Goal: Transaction & Acquisition: Book appointment/travel/reservation

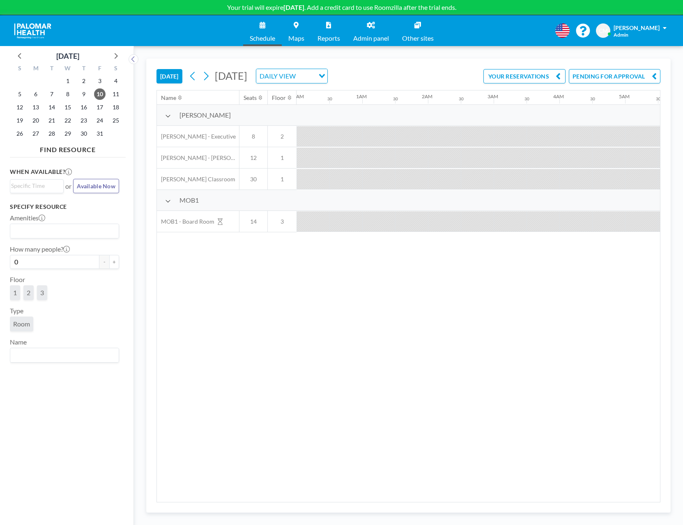
scroll to position [0, 690]
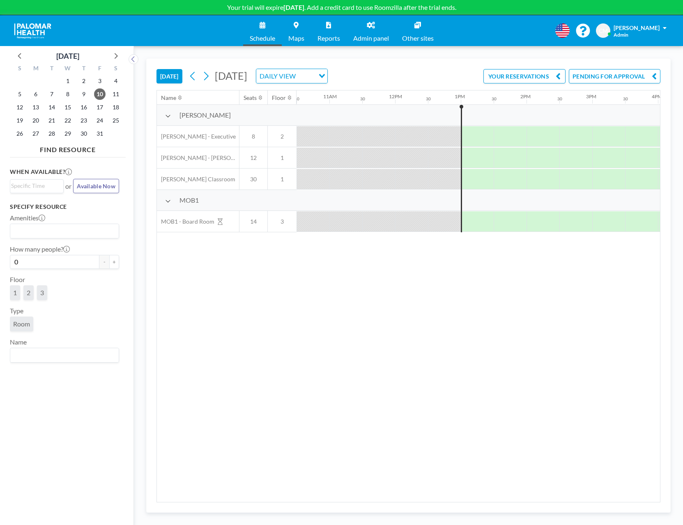
click at [170, 118] on icon at bounding box center [168, 116] width 6 height 7
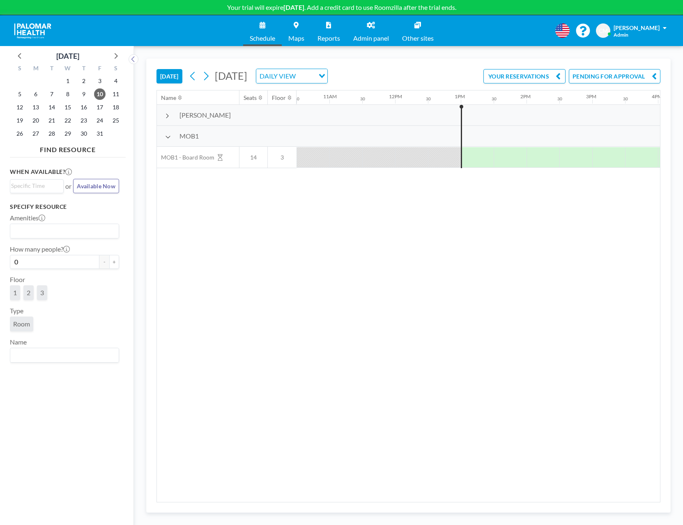
click at [166, 137] on icon at bounding box center [168, 137] width 6 height 7
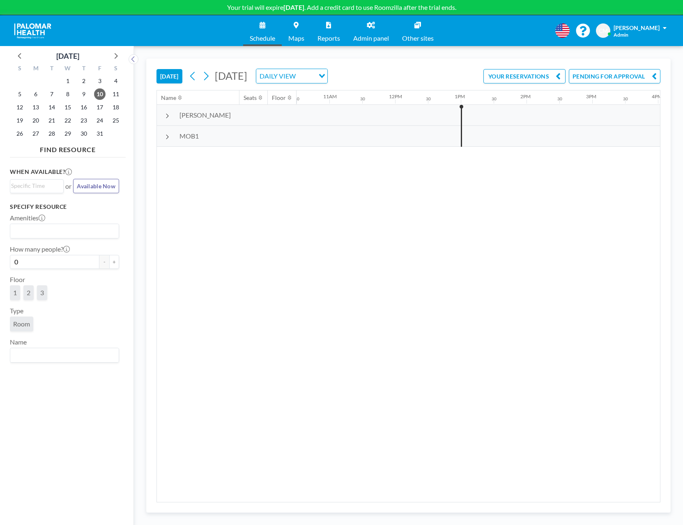
click at [169, 135] on div at bounding box center [168, 136] width 6 height 6
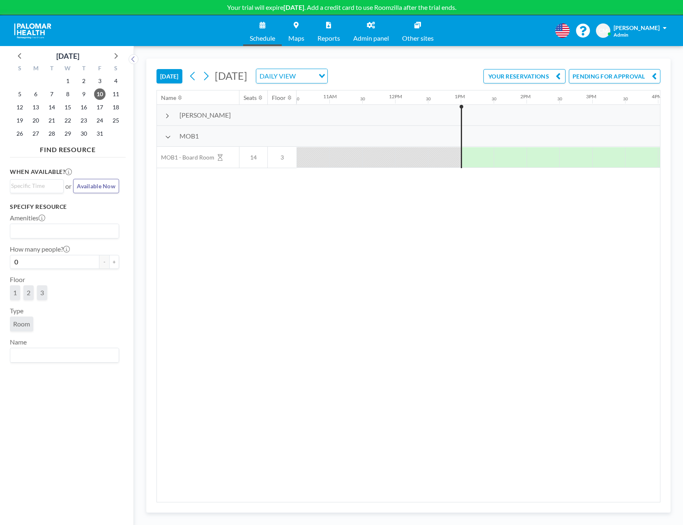
click at [167, 116] on icon at bounding box center [167, 116] width 4 height 7
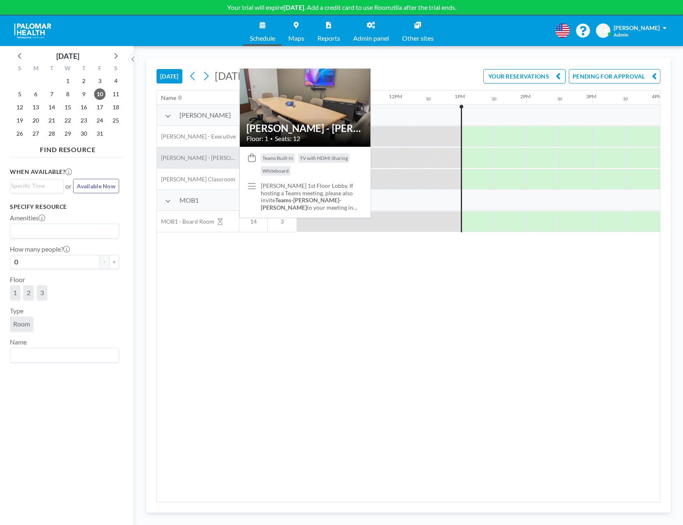
click at [195, 150] on div "[PERSON_NAME] - [PERSON_NAME]" at bounding box center [198, 157] width 82 height 21
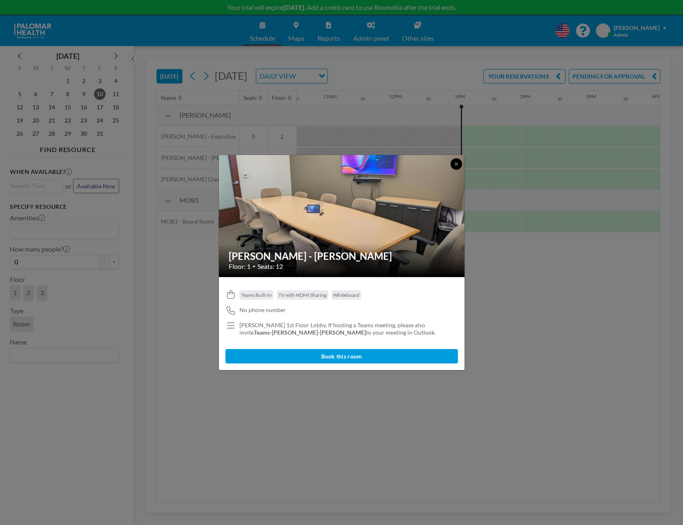
click at [459, 160] on button at bounding box center [457, 164] width 12 height 12
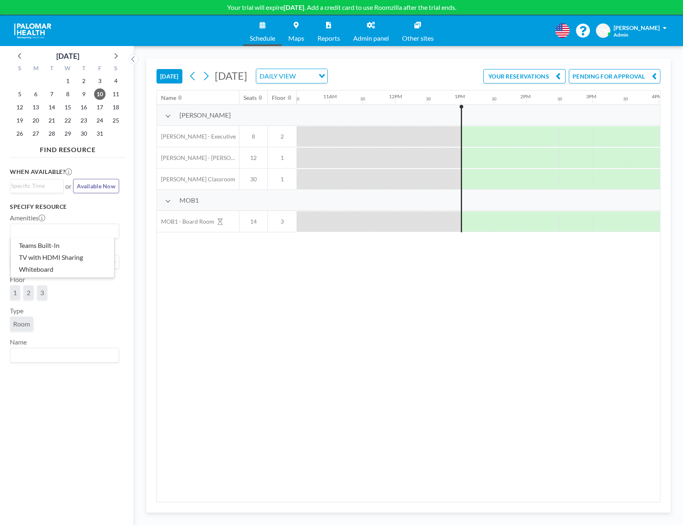
click at [40, 224] on div "Search for option" at bounding box center [62, 230] width 105 height 12
click at [41, 269] on li "Whiteboard" at bounding box center [63, 269] width 104 height 12
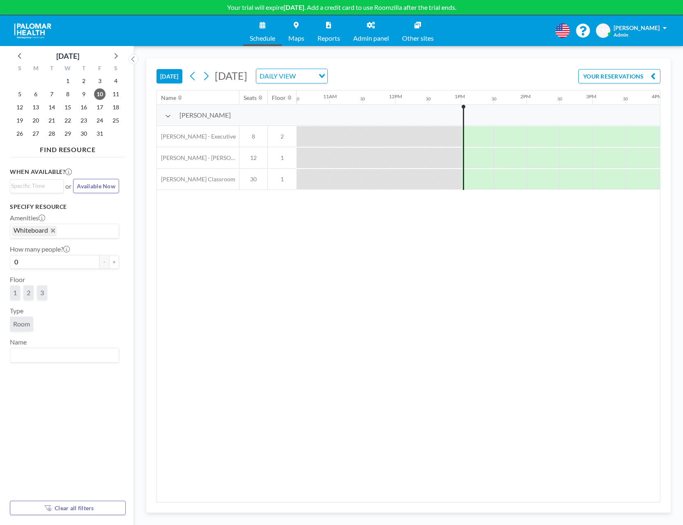
click at [66, 228] on input "Search for option" at bounding box center [86, 231] width 57 height 11
click at [58, 256] on li "TV with HDMI Sharing" at bounding box center [63, 257] width 104 height 12
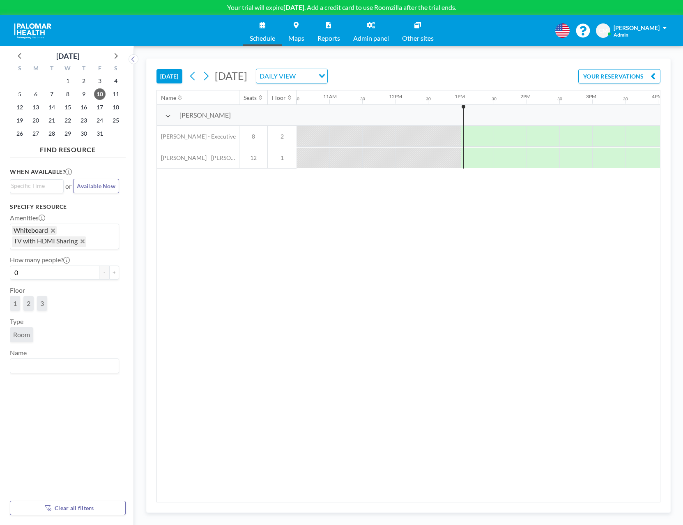
click at [83, 241] on icon "Deselect TV with HDMI Sharing" at bounding box center [83, 241] width 4 height 4
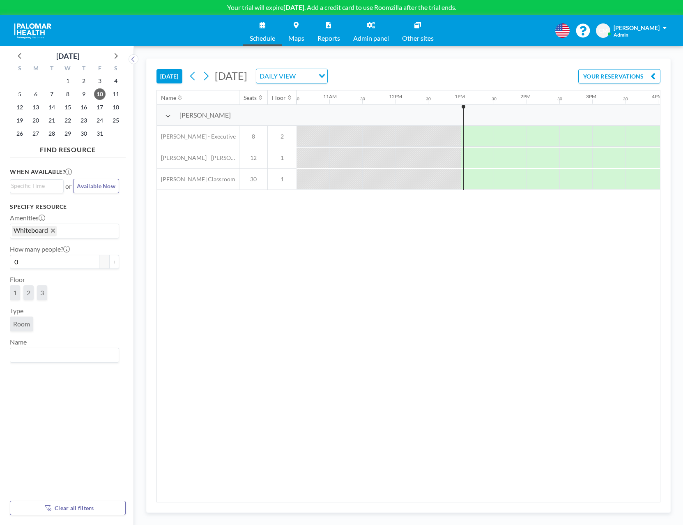
click at [52, 230] on icon "Deselect Whiteboard" at bounding box center [53, 230] width 4 height 4
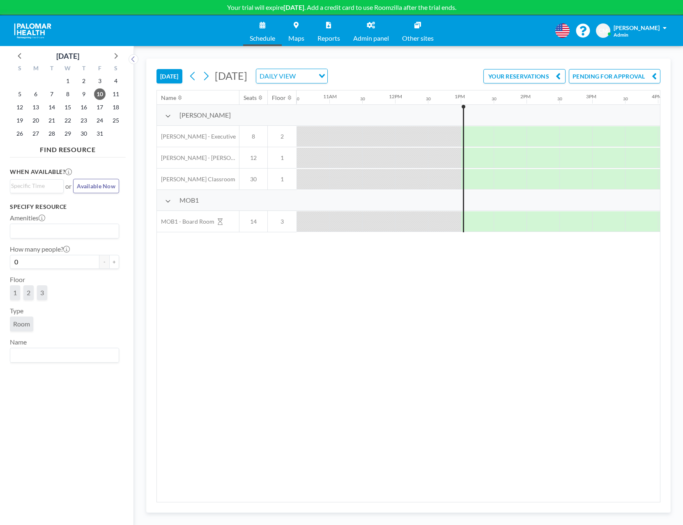
click at [25, 327] on span "Room" at bounding box center [21, 324] width 17 height 8
click at [26, 328] on div "Room" at bounding box center [21, 323] width 23 height 15
click at [66, 352] on input "Search for option" at bounding box center [62, 355] width 103 height 11
click at [84, 335] on div "Specify resource Amenities Loading... How many people? 0 - + Floor 1 2 3 Type R…" at bounding box center [64, 282] width 109 height 159
click at [85, 184] on span "Available Now" at bounding box center [96, 185] width 39 height 7
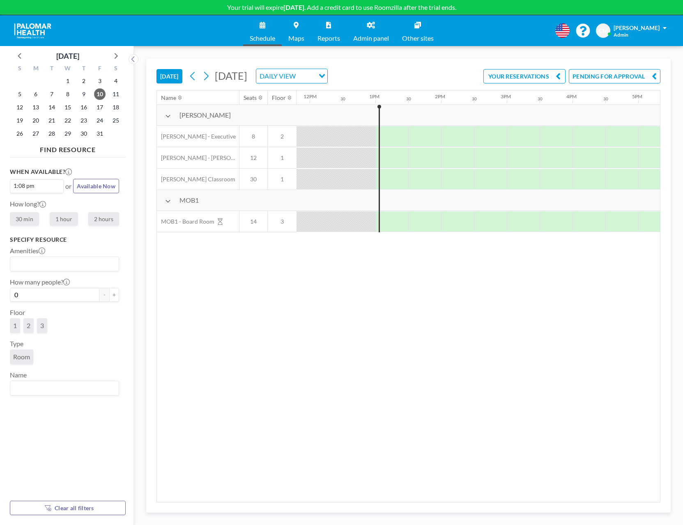
scroll to position [0, 822]
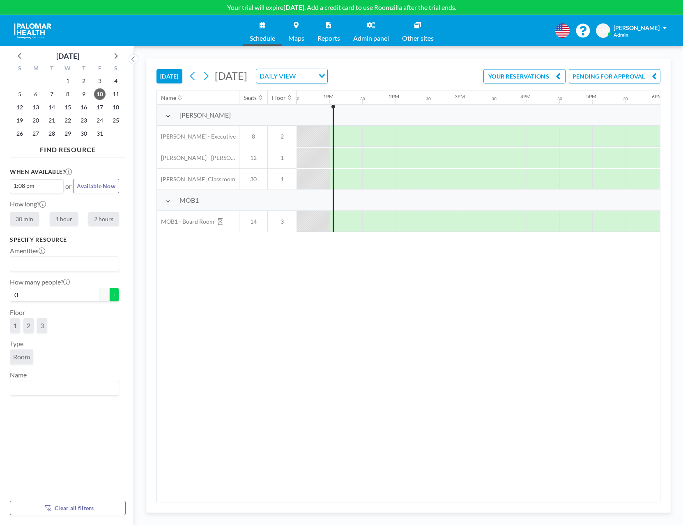
click at [110, 293] on button "+" at bounding box center [114, 295] width 10 height 14
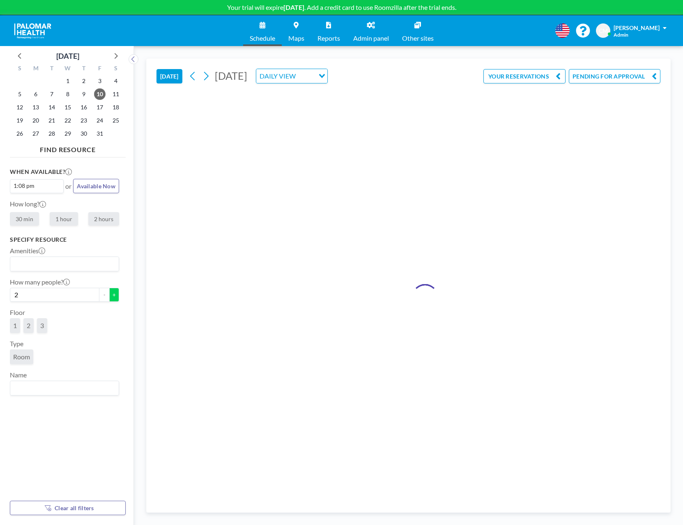
click at [110, 293] on button "+" at bounding box center [114, 295] width 10 height 14
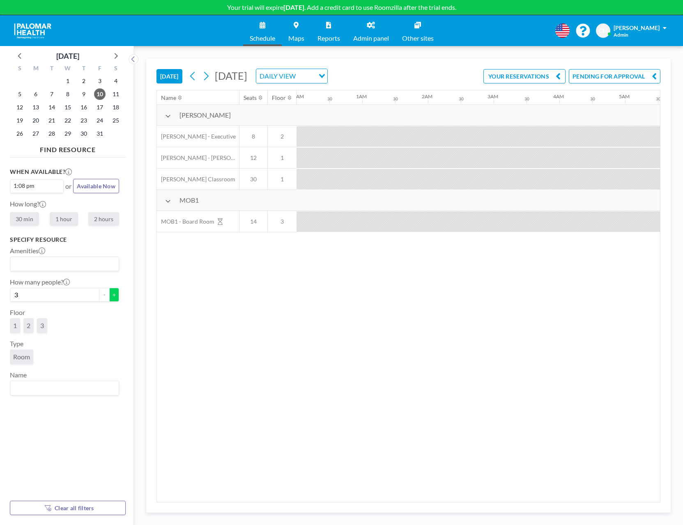
click at [110, 293] on button "+" at bounding box center [114, 295] width 10 height 14
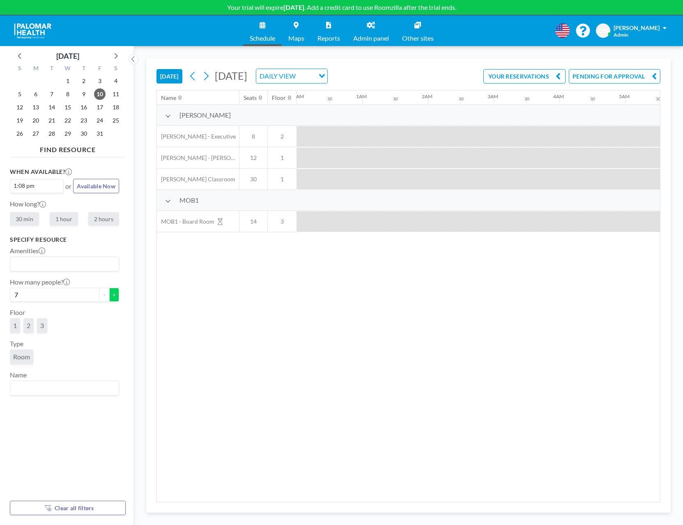
click at [110, 293] on button "+" at bounding box center [114, 295] width 10 height 14
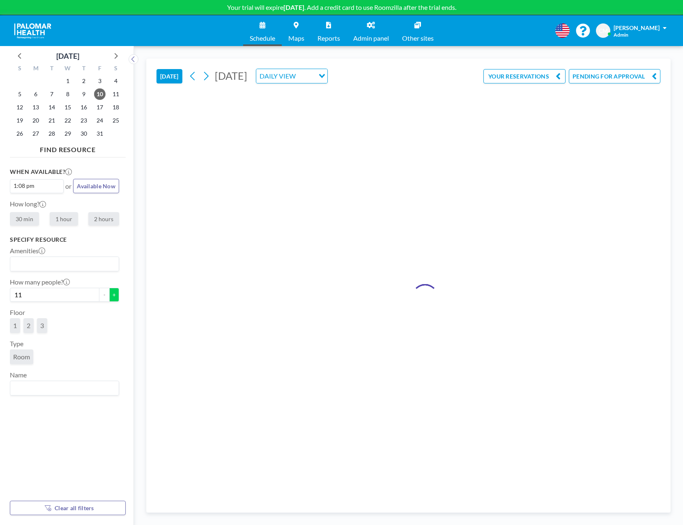
click at [110, 293] on button "+" at bounding box center [114, 295] width 10 height 14
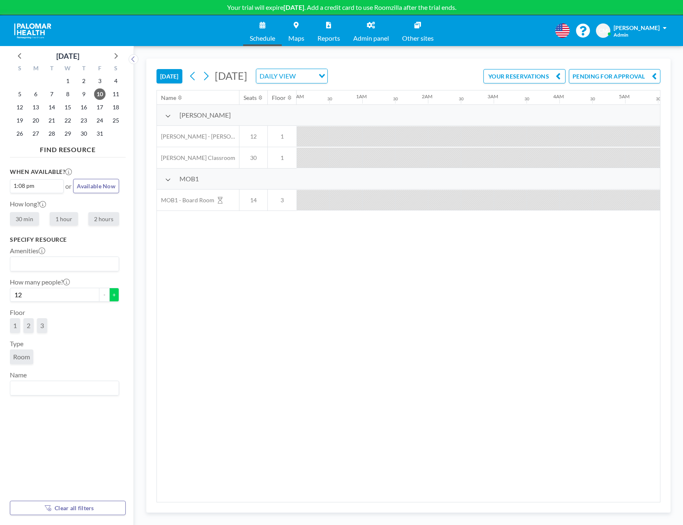
scroll to position [0, 96]
click at [110, 293] on button "+" at bounding box center [114, 295] width 10 height 14
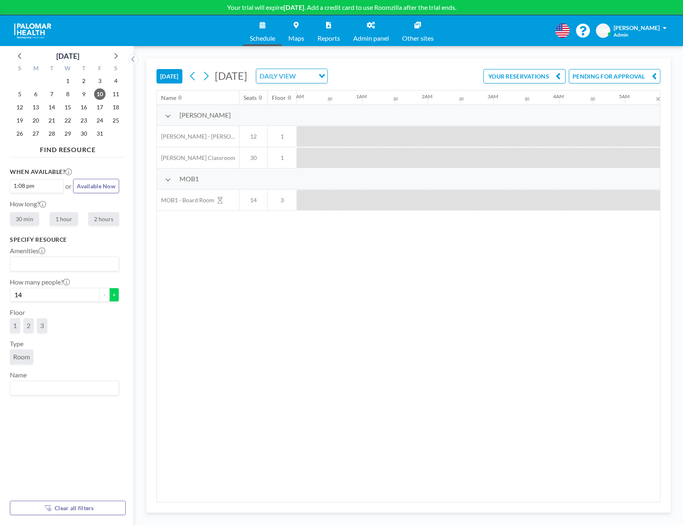
type input "15"
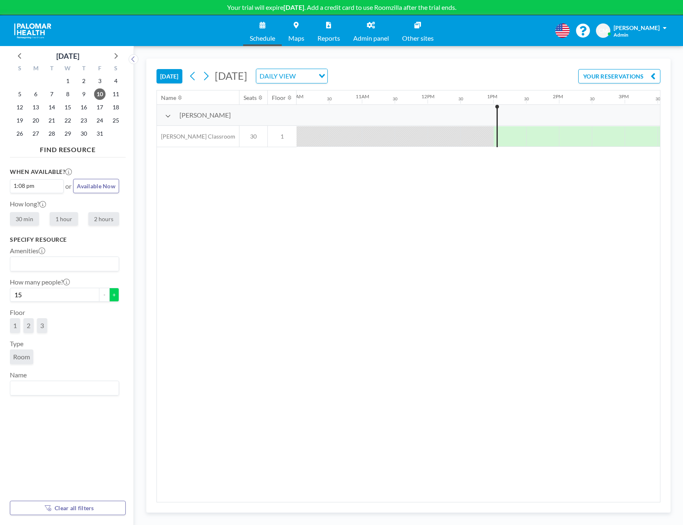
scroll to position [0, 822]
click at [303, 31] on link "Maps" at bounding box center [296, 30] width 29 height 31
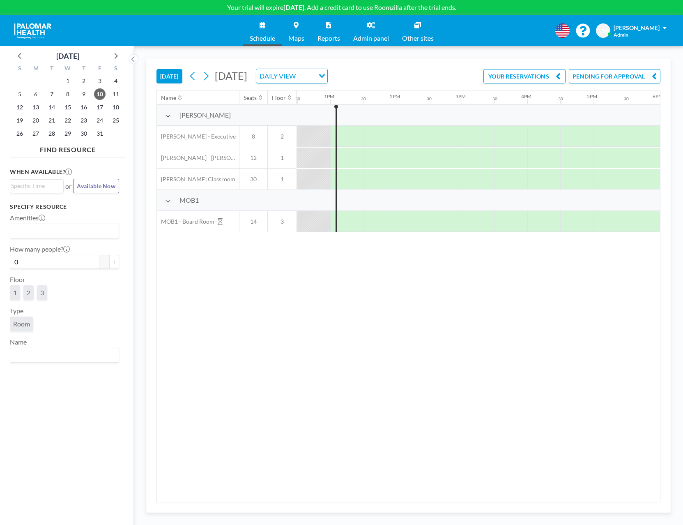
scroll to position [0, 822]
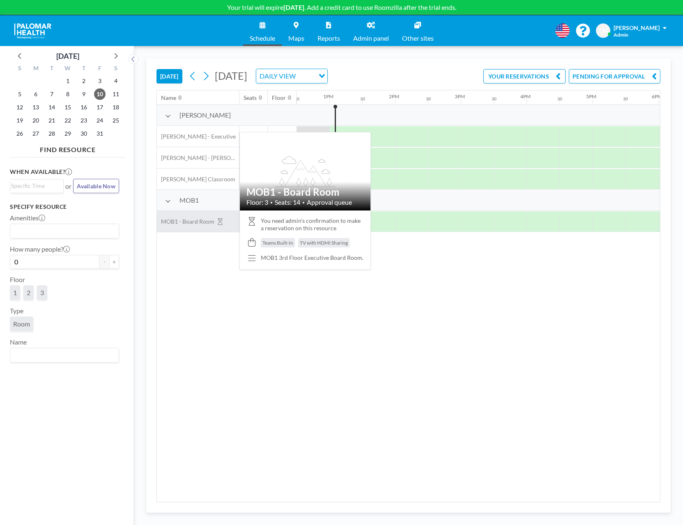
click at [208, 222] on span "MOB1 - Board Room" at bounding box center [186, 221] width 58 height 7
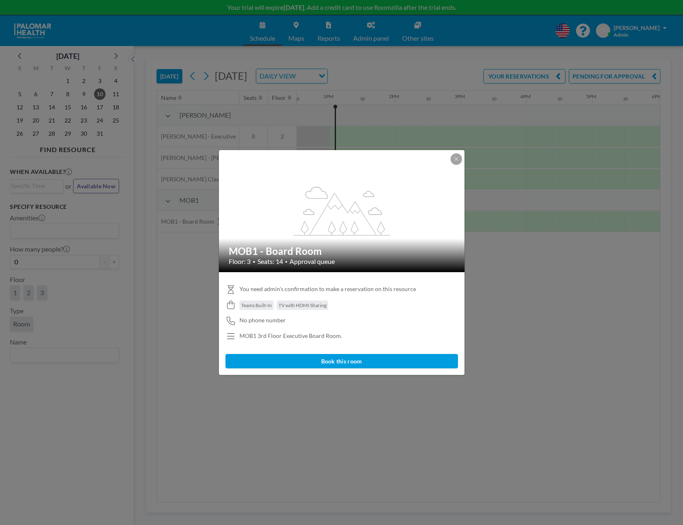
click at [315, 363] on button "Book this room" at bounding box center [342, 361] width 233 height 14
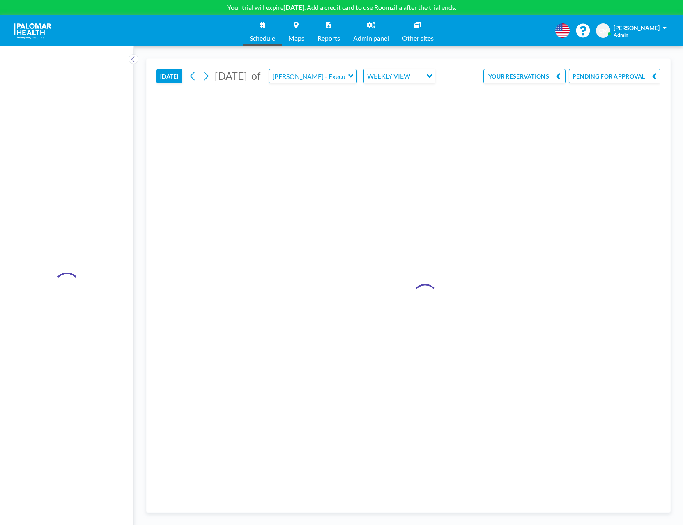
type input "MOB1 - Board Room"
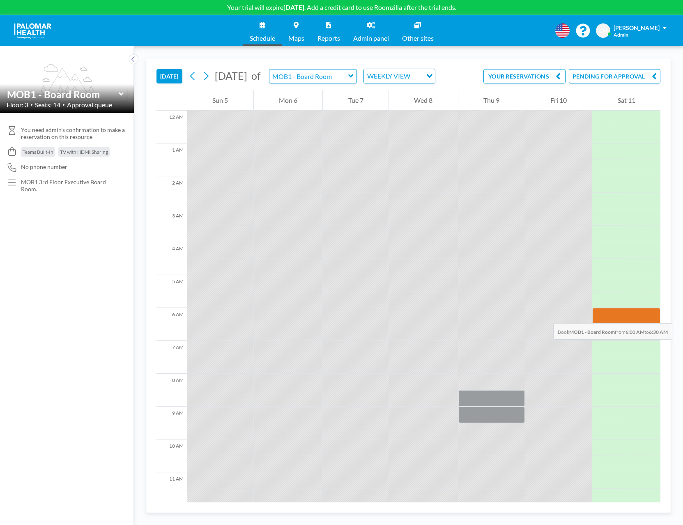
click at [646, 315] on div at bounding box center [627, 316] width 68 height 16
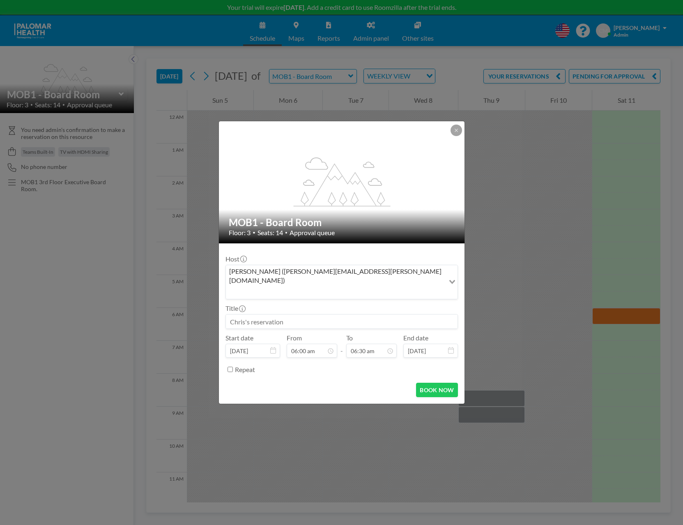
scroll to position [175, 0]
click at [316, 344] on input "06:00 am" at bounding box center [312, 351] width 51 height 14
click at [309, 303] on div "12:00 pm" at bounding box center [335, 310] width 96 height 15
type input "12:00 pm"
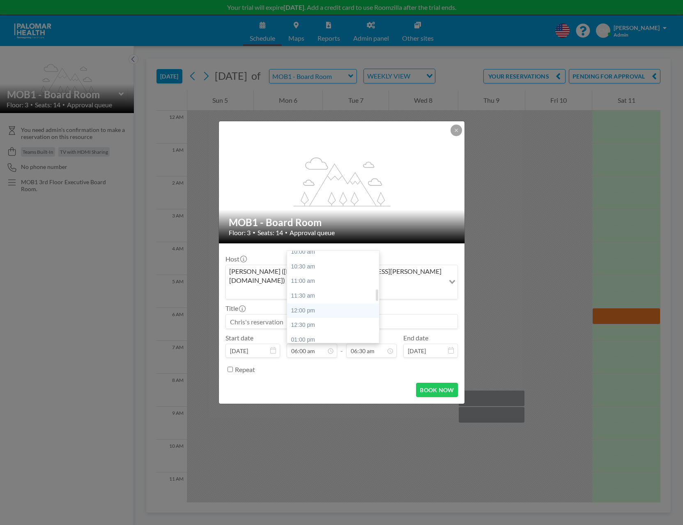
type input "12:30 pm"
click at [439, 383] on button "BOOK NOW" at bounding box center [436, 390] width 41 height 14
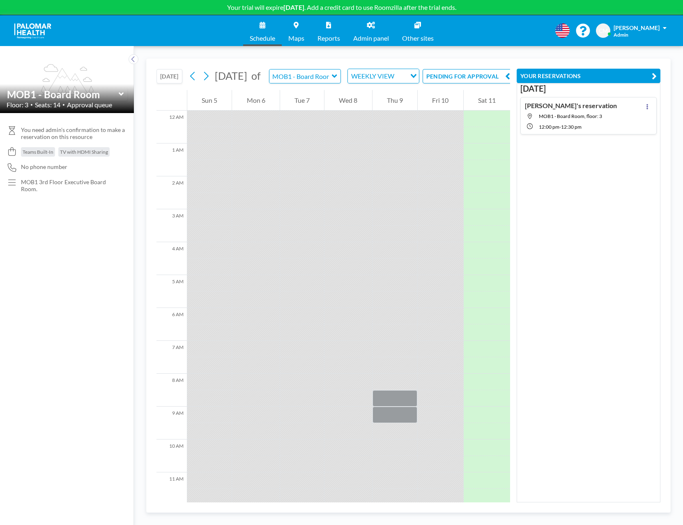
click at [655, 76] on icon "button" at bounding box center [654, 76] width 5 height 10
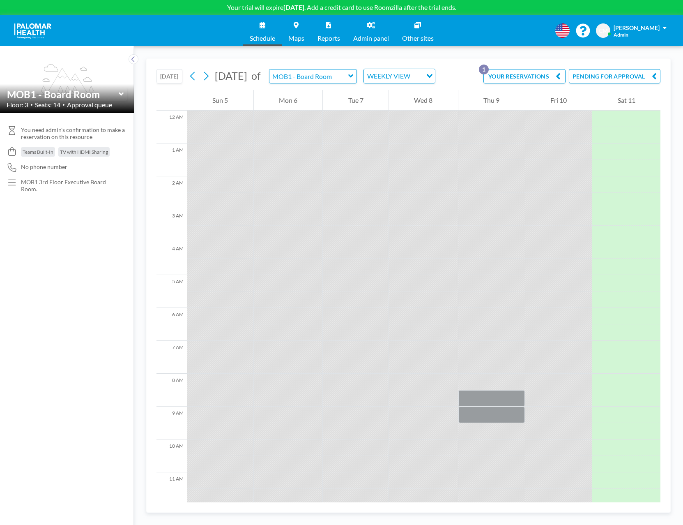
click at [548, 78] on button "YOUR RESERVATIONS 1" at bounding box center [525, 76] width 82 height 14
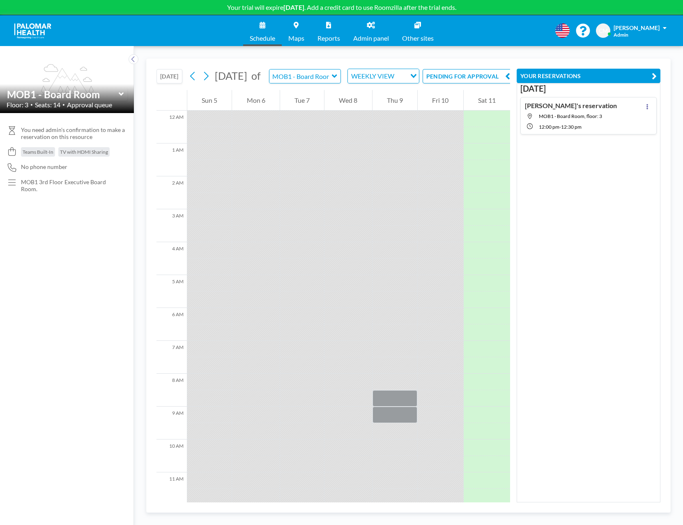
click at [584, 115] on span "MOB1 - Board Room, floor: 3" at bounding box center [570, 116] width 63 height 6
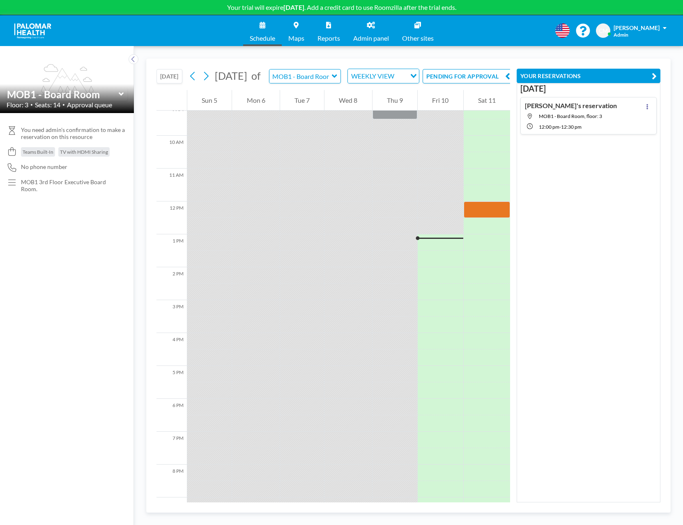
scroll to position [378, 0]
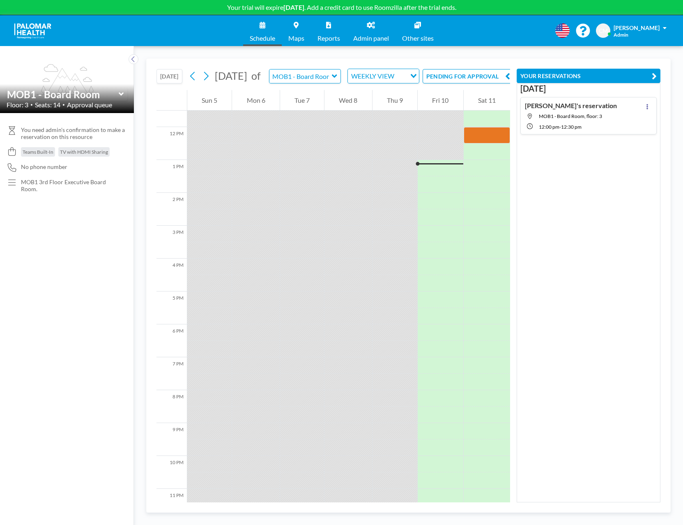
click at [474, 83] on button "PENDING FOR APPROVAL" at bounding box center [469, 76] width 92 height 14
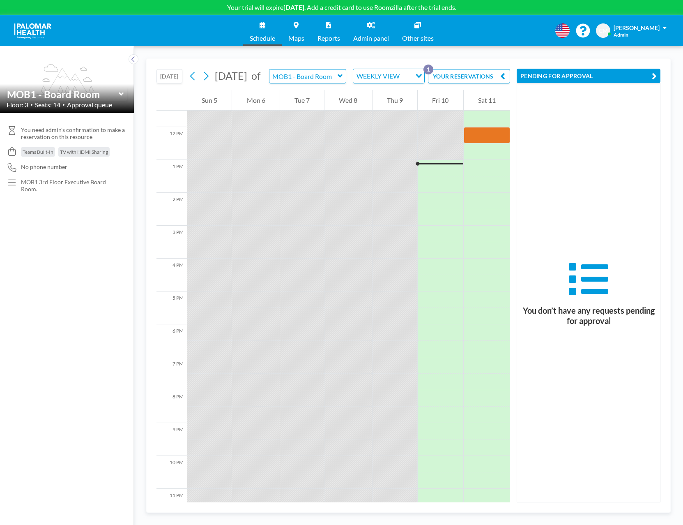
click at [654, 76] on icon "button" at bounding box center [654, 76] width 5 height 10
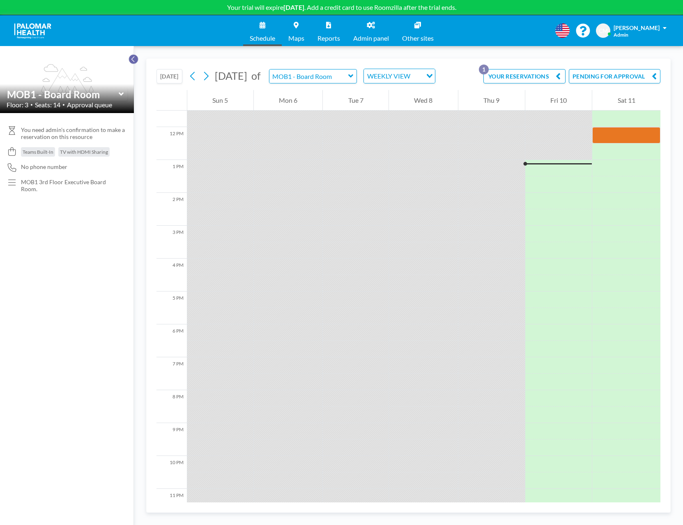
click at [132, 57] on icon at bounding box center [133, 59] width 5 height 8
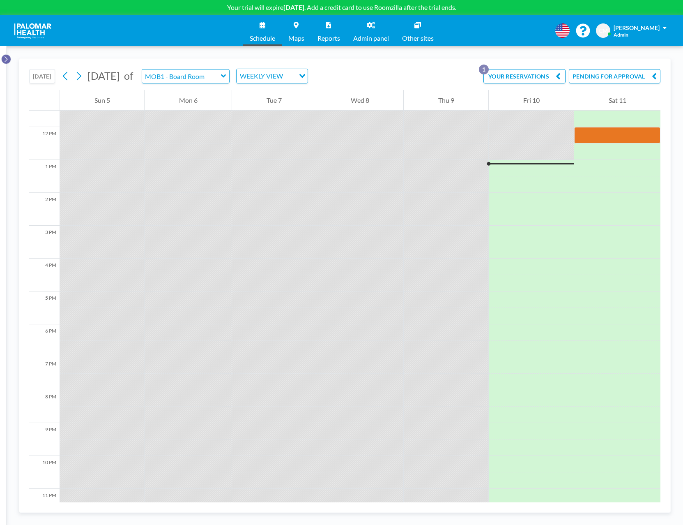
click at [7, 59] on icon at bounding box center [5, 59] width 5 height 8
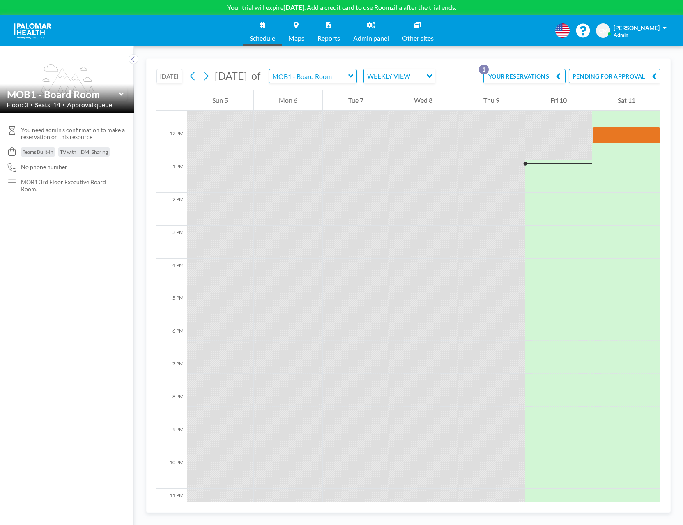
click at [372, 27] on icon at bounding box center [371, 25] width 8 height 7
